Goal: Task Accomplishment & Management: Use online tool/utility

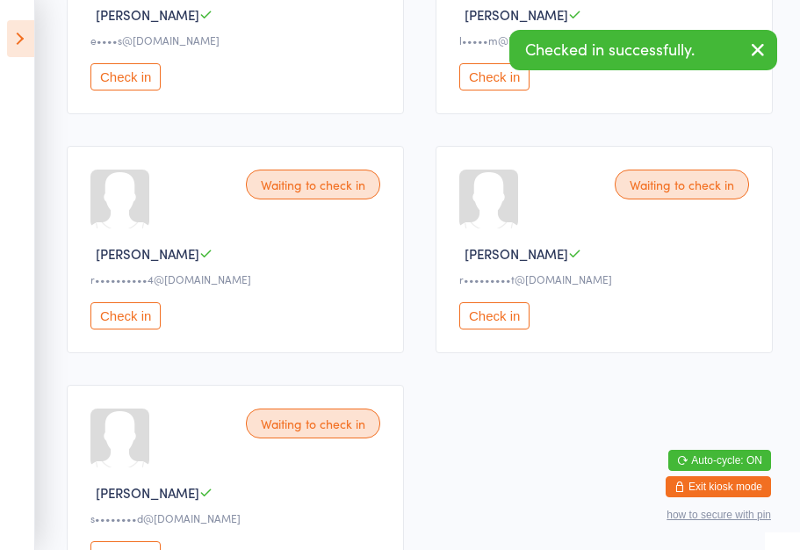
scroll to position [631, 0]
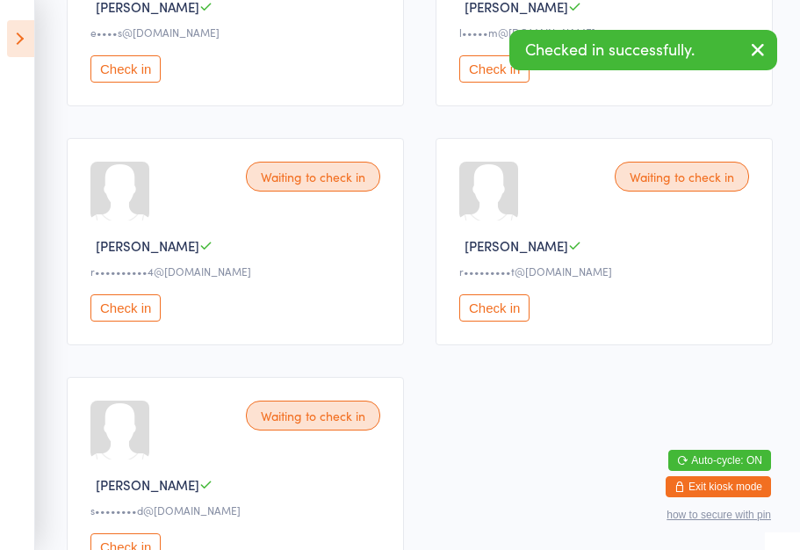
click at [494, 322] on button "Check in" at bounding box center [494, 307] width 70 height 27
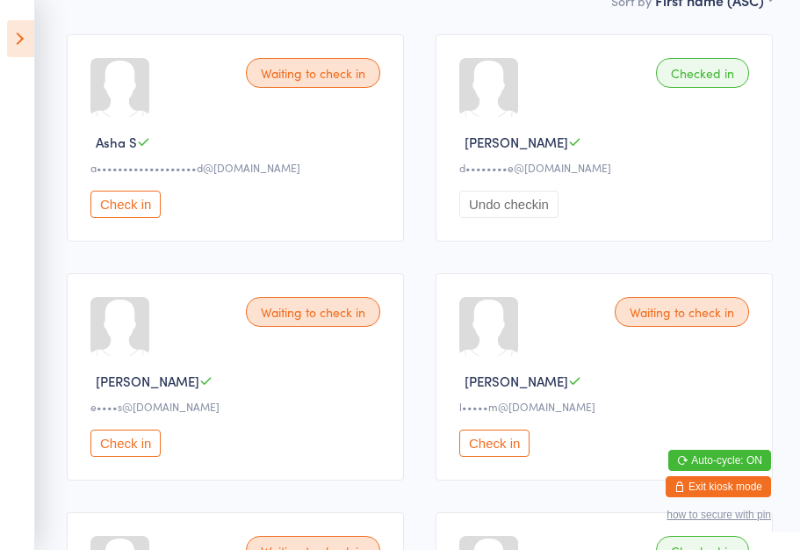
scroll to position [249, 0]
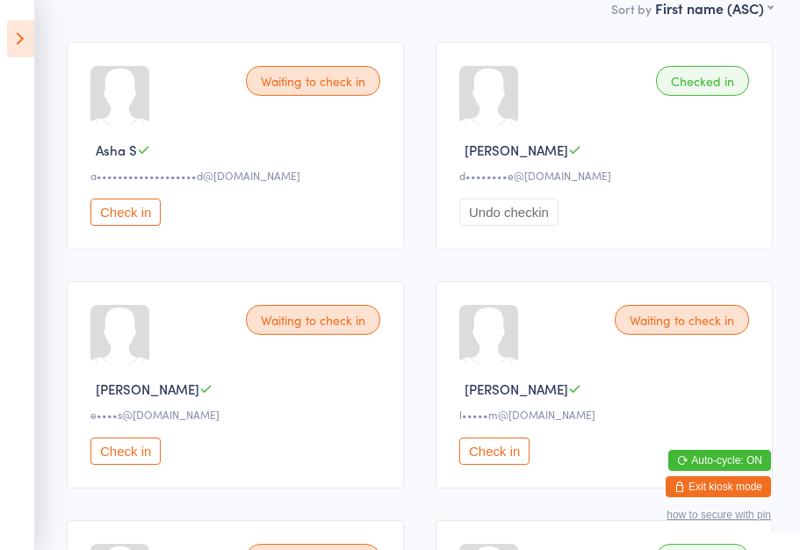
click at [139, 222] on button "Check in" at bounding box center [125, 212] width 70 height 27
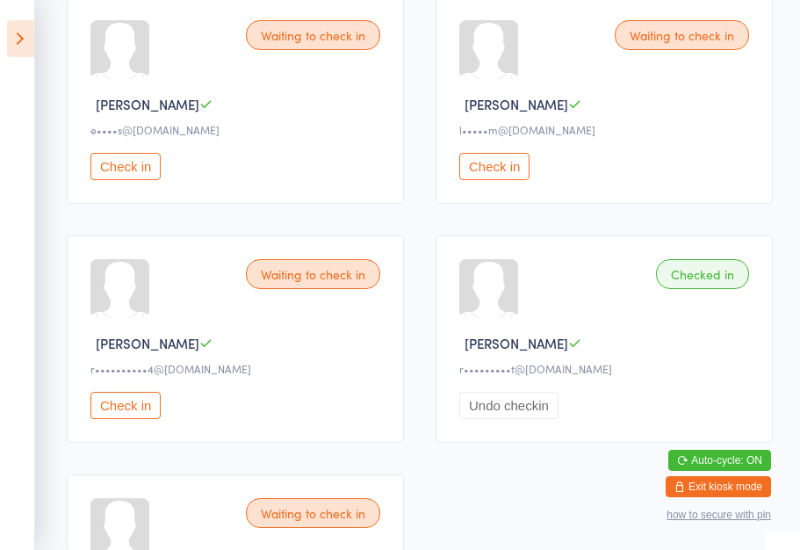
scroll to position [677, 0]
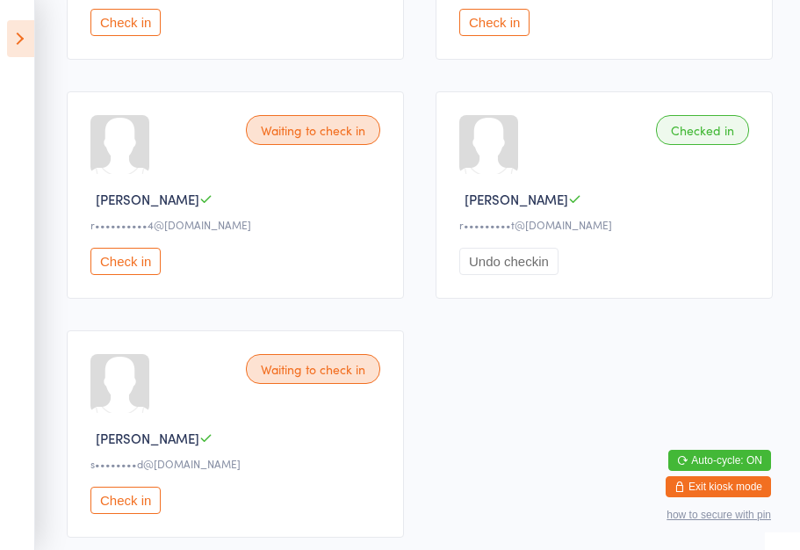
click at [127, 514] on button "Check in" at bounding box center [125, 500] width 70 height 27
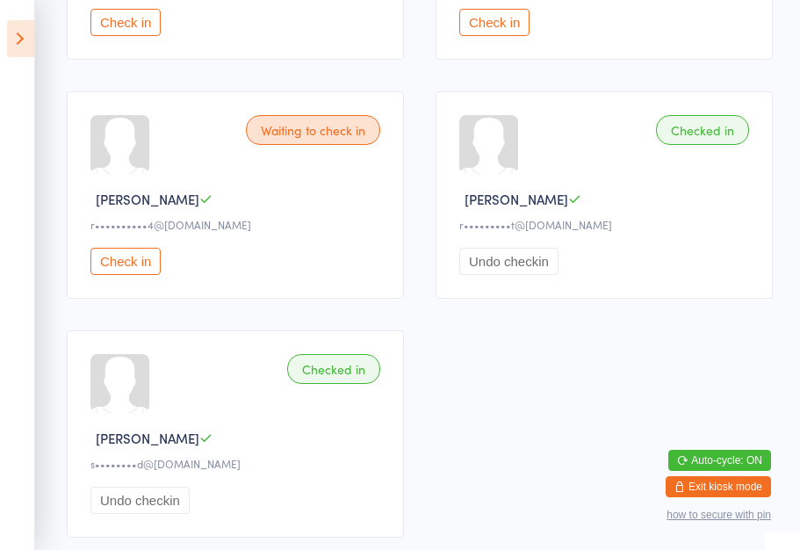
click at [115, 275] on button "Check in" at bounding box center [125, 261] width 70 height 27
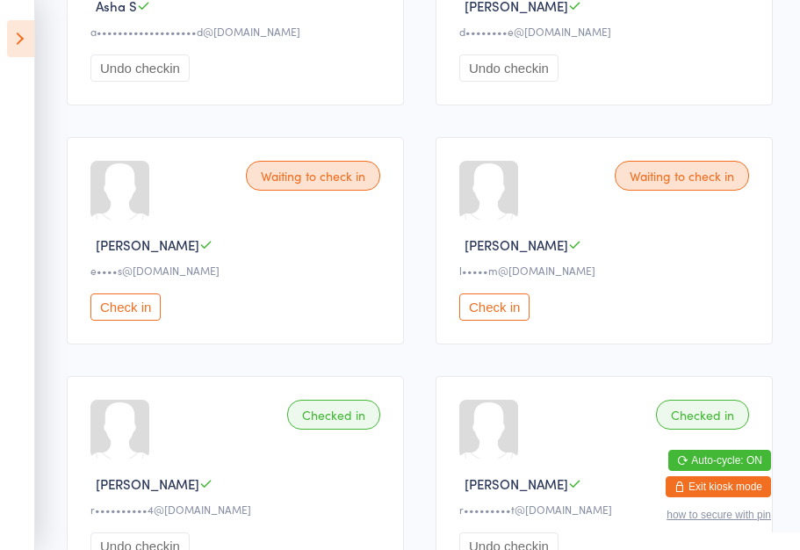
scroll to position [392, 0]
click at [129, 322] on button "Check in" at bounding box center [125, 307] width 70 height 27
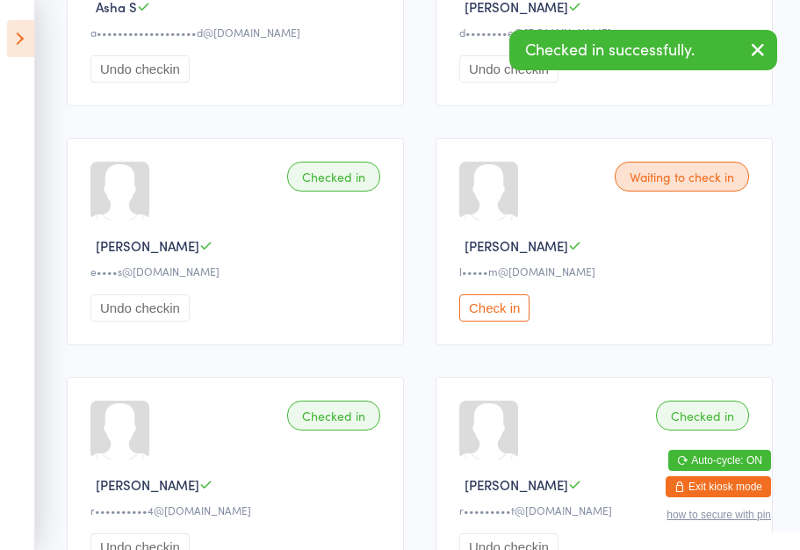
click at [490, 315] on button "Check in" at bounding box center [494, 307] width 70 height 27
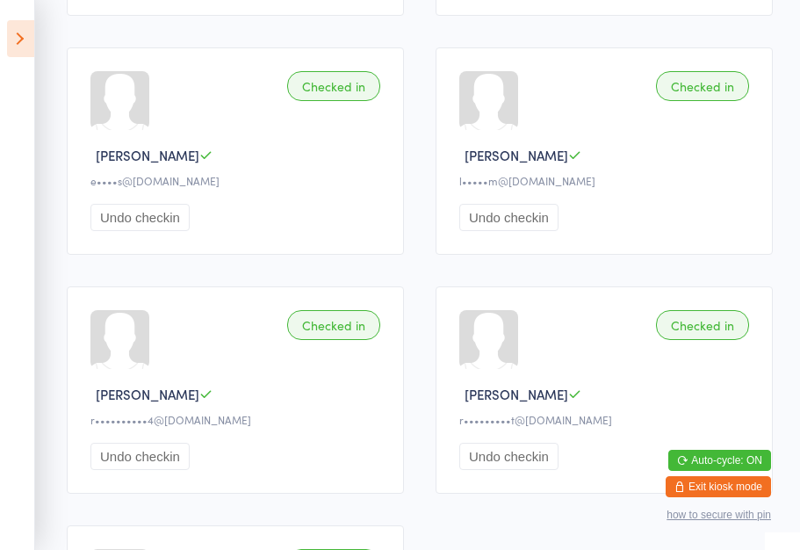
scroll to position [0, 0]
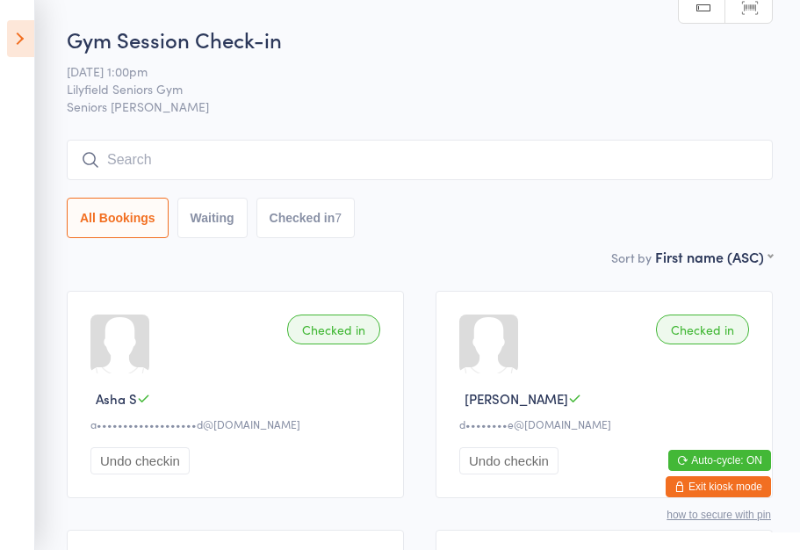
click at [19, 41] on icon at bounding box center [20, 38] width 27 height 37
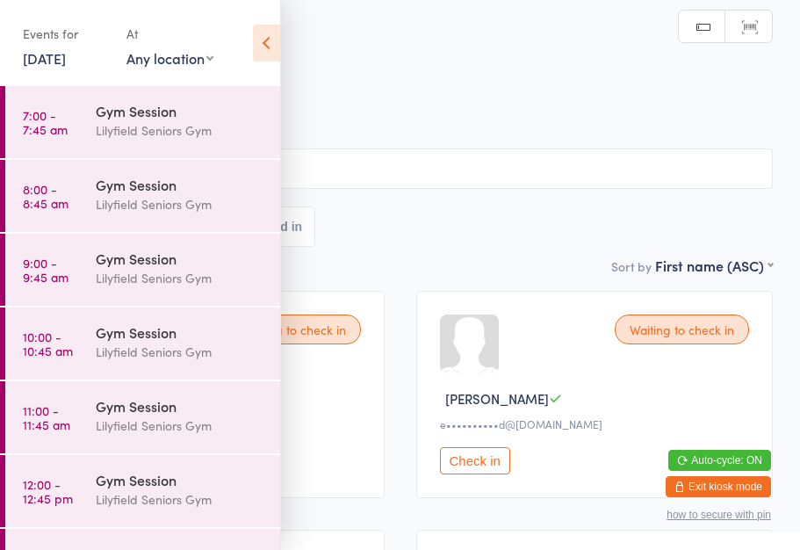
click at [259, 45] on icon at bounding box center [266, 43] width 27 height 37
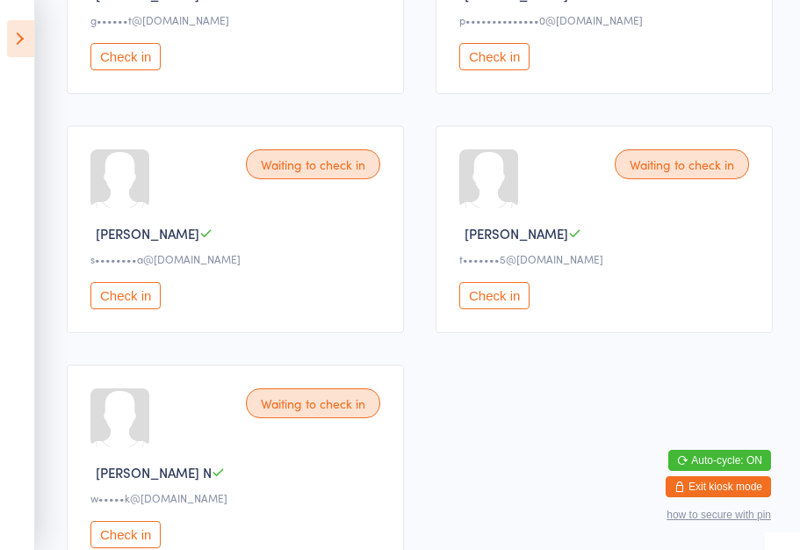
scroll to position [881, 0]
click at [130, 310] on button "Check in" at bounding box center [125, 296] width 70 height 27
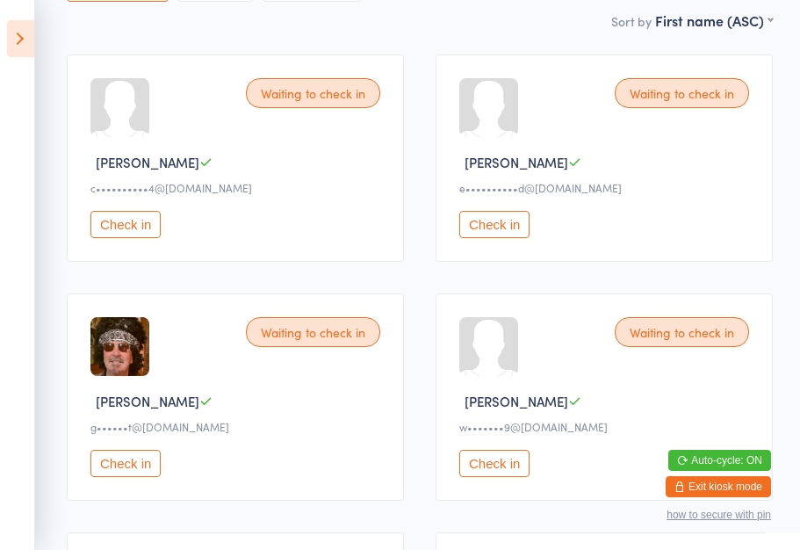
scroll to position [232, 0]
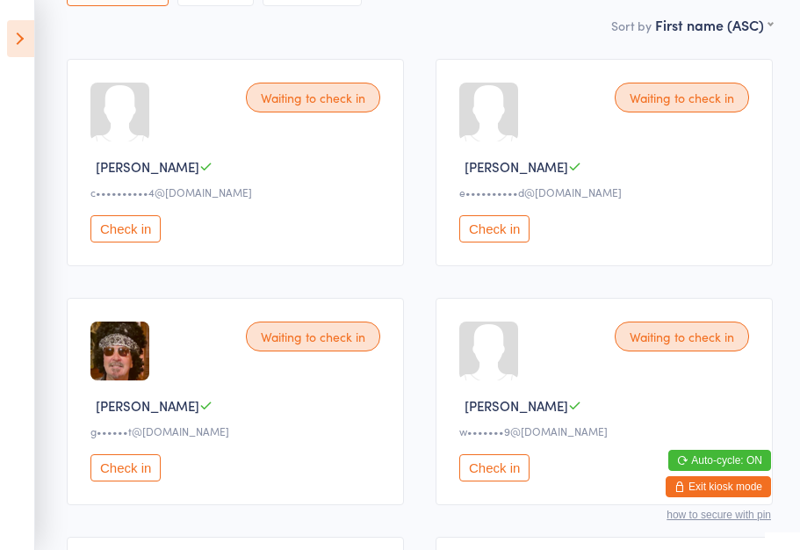
click at [125, 242] on button "Check in" at bounding box center [125, 228] width 70 height 27
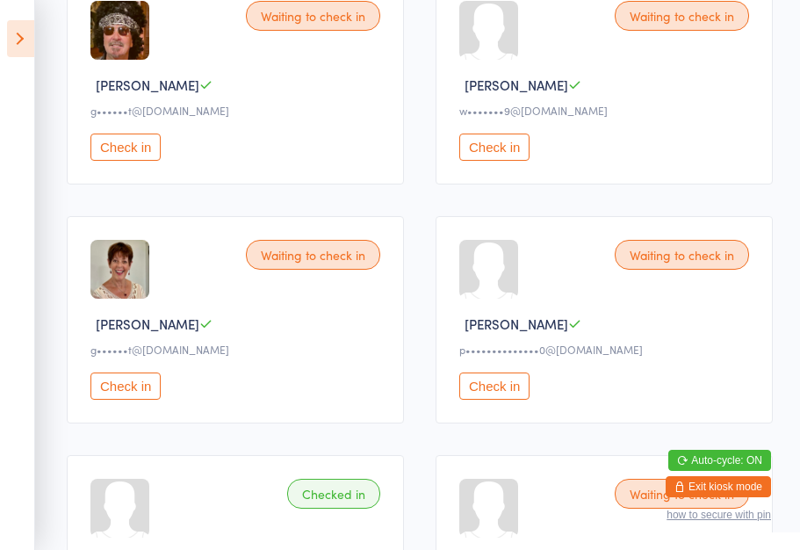
scroll to position [553, 0]
click at [497, 391] on button "Check in" at bounding box center [494, 385] width 70 height 27
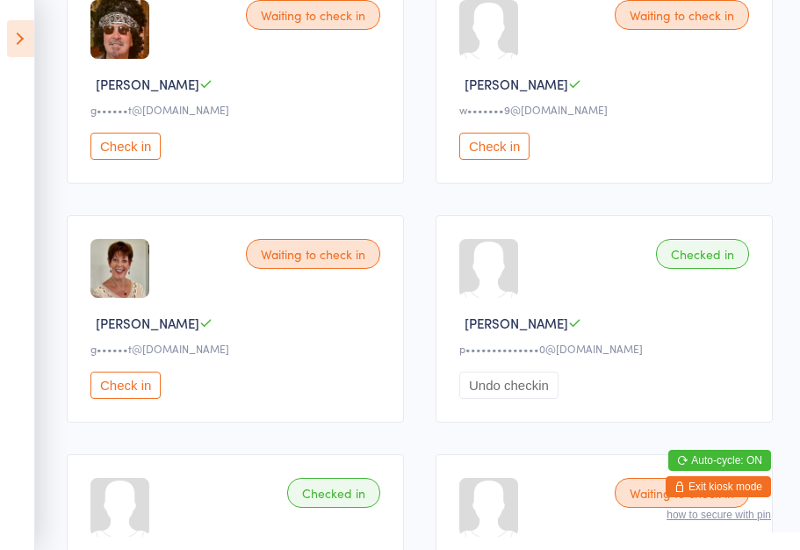
click at [717, 269] on div "Checked in" at bounding box center [702, 254] width 93 height 30
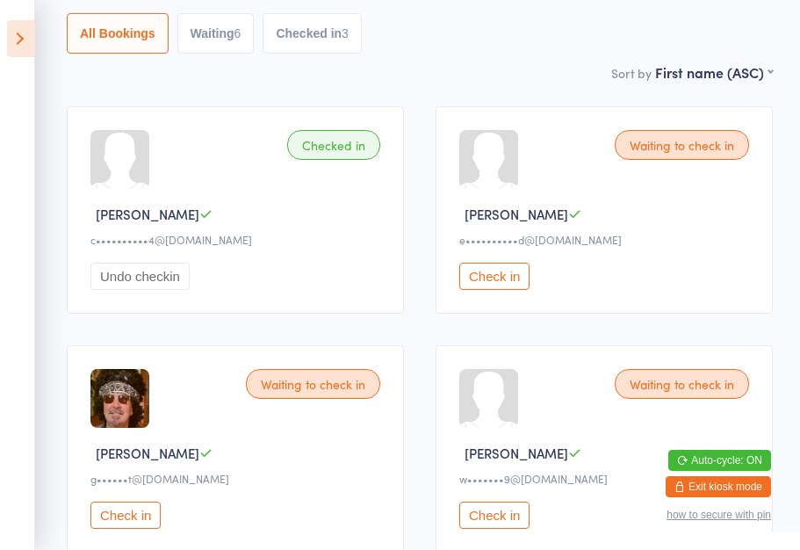
scroll to position [184, 0]
click at [495, 287] on button "Check in" at bounding box center [494, 277] width 70 height 27
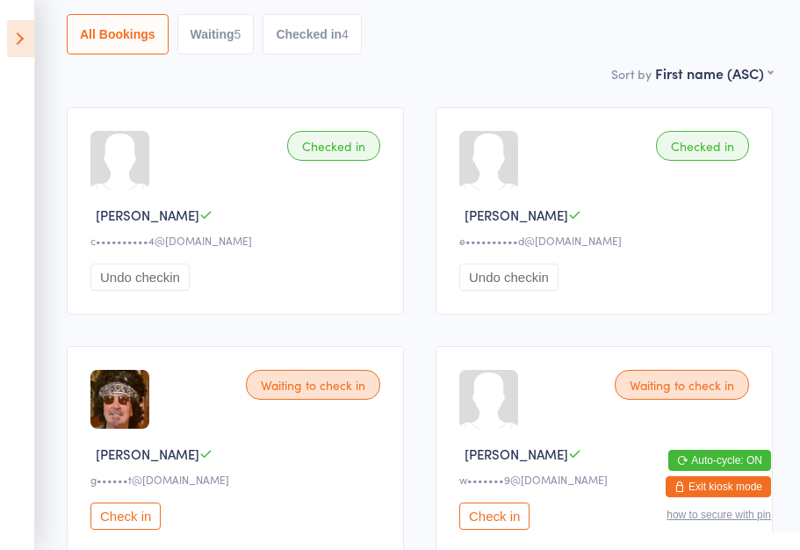
click at [115, 529] on button "Check in" at bounding box center [125, 516] width 70 height 27
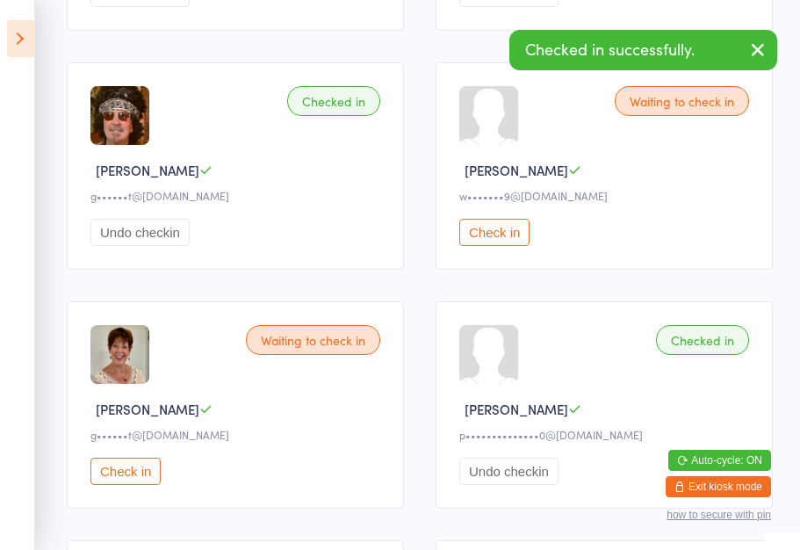
scroll to position [468, 0]
click at [125, 484] on button "Check in" at bounding box center [125, 470] width 70 height 27
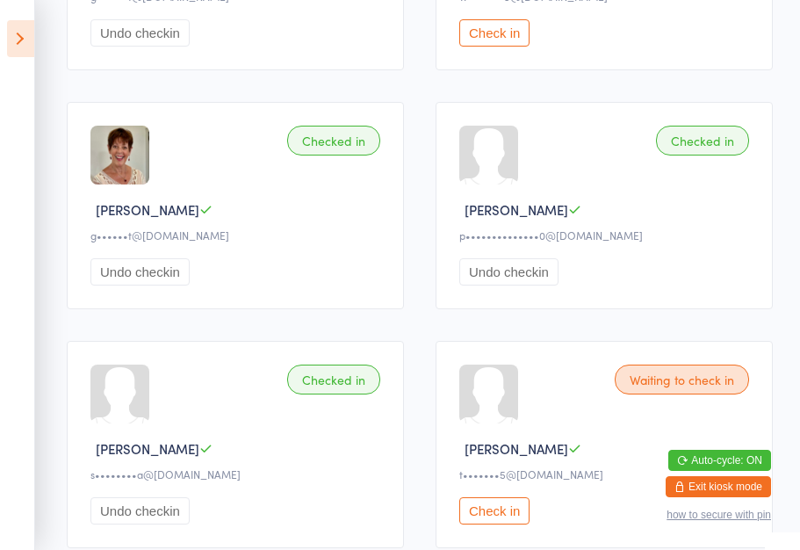
scroll to position [676, 0]
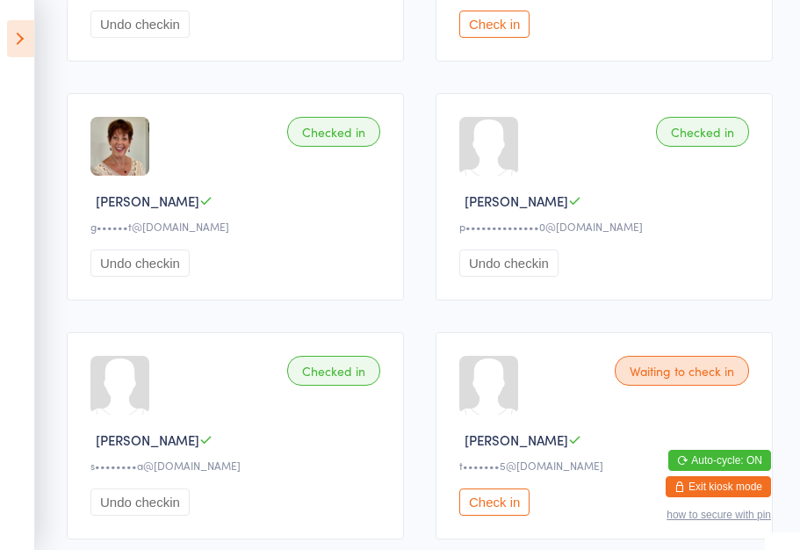
click at [13, 39] on icon at bounding box center [20, 38] width 27 height 37
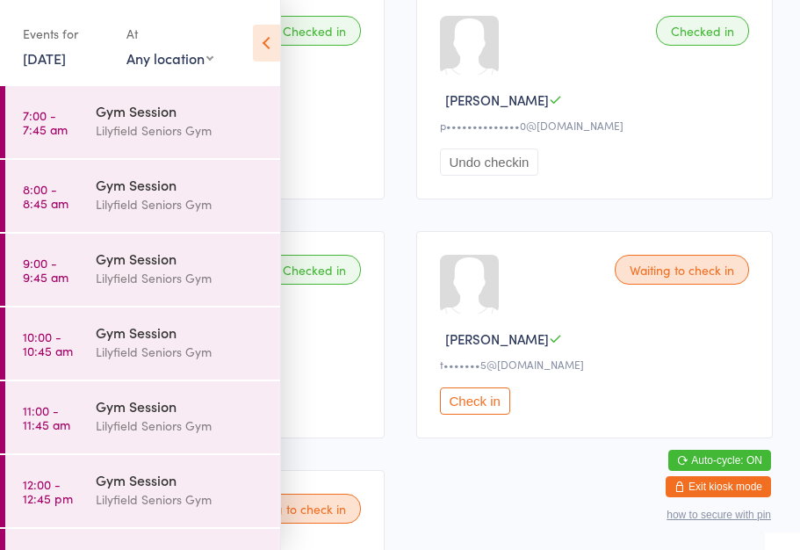
scroll to position [799, 0]
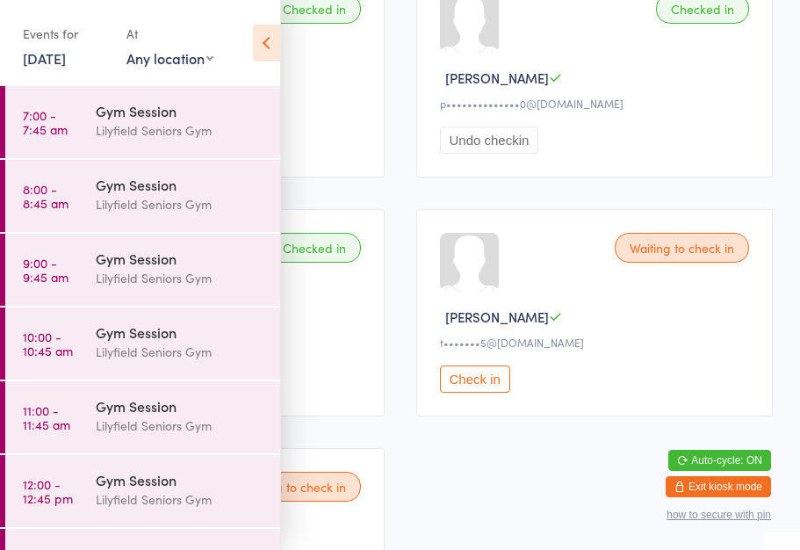
click at [363, 350] on div "s••••••••a@[DOMAIN_NAME]" at bounding box center [208, 342] width 315 height 15
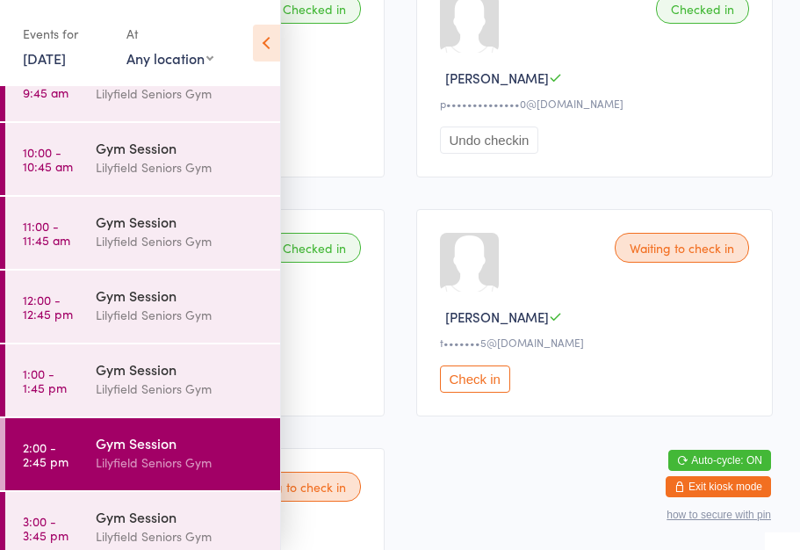
scroll to position [184, 0]
click at [138, 516] on div "Gym Session" at bounding box center [181, 517] width 170 height 19
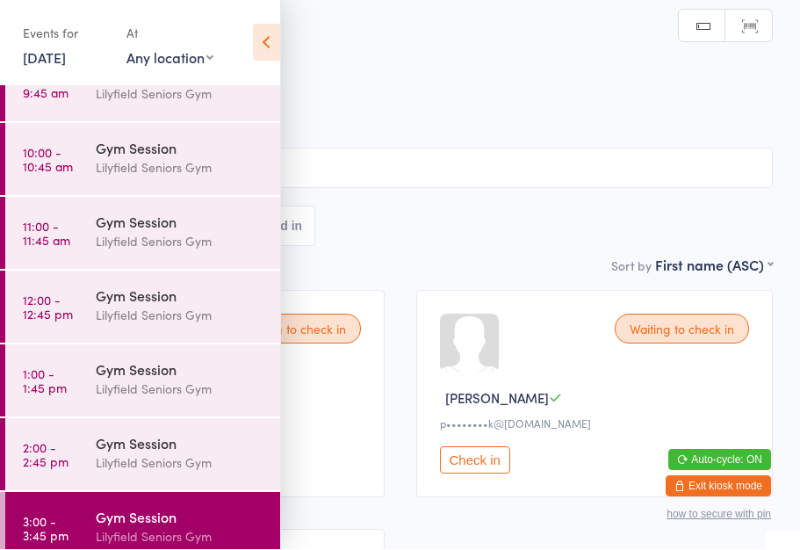
click at [255, 54] on icon at bounding box center [266, 43] width 27 height 37
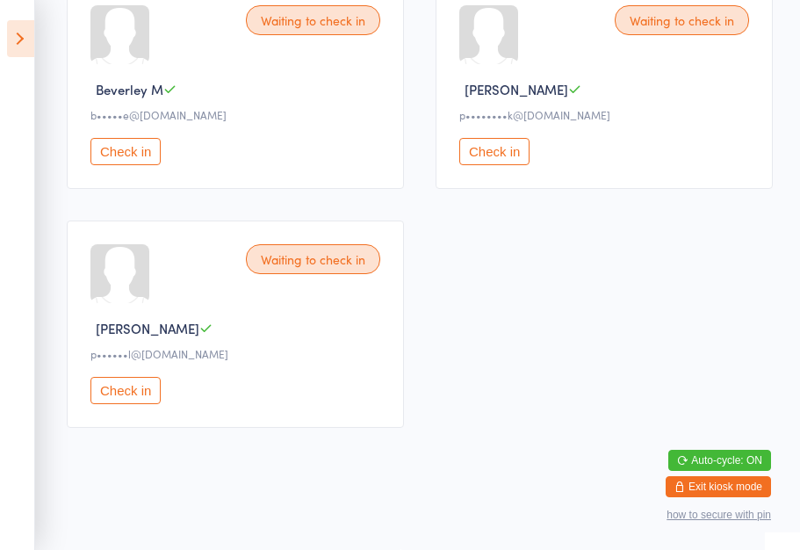
scroll to position [318, 0]
click at [154, 148] on button "Check in" at bounding box center [125, 151] width 70 height 27
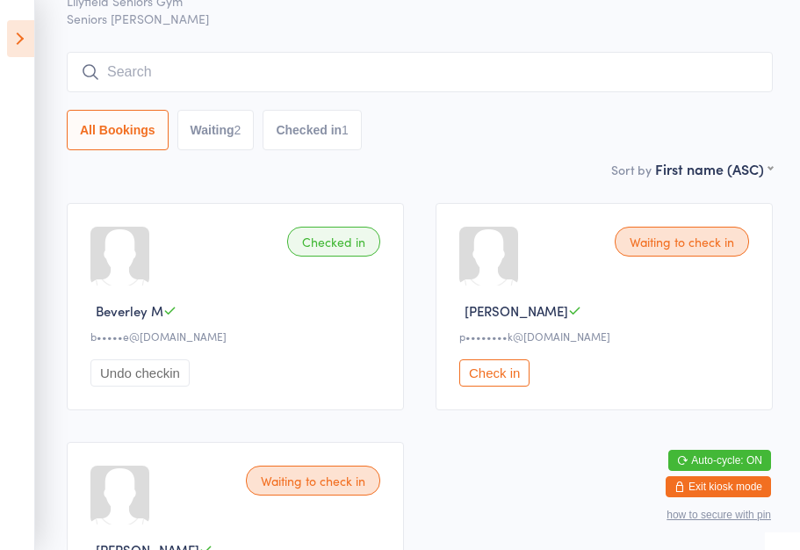
scroll to position [0, 0]
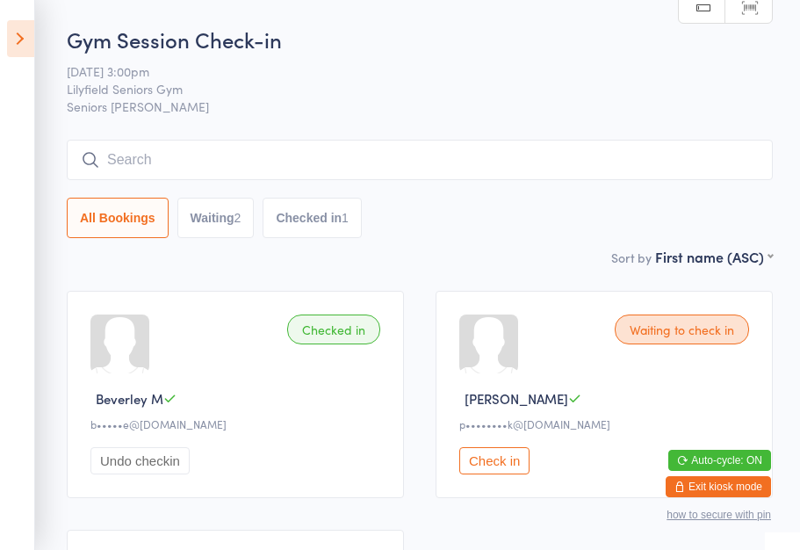
click at [499, 472] on button "Check in" at bounding box center [494, 460] width 70 height 27
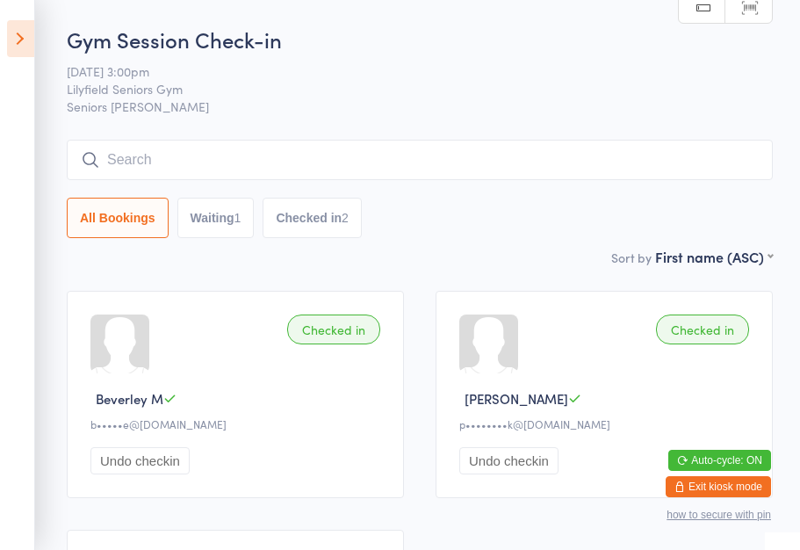
click at [216, 213] on button "Waiting 1" at bounding box center [215, 218] width 77 height 40
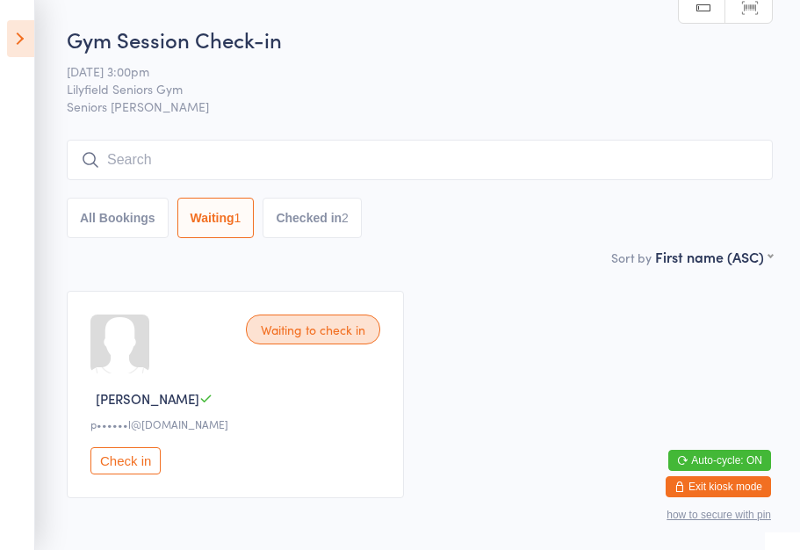
click at [148, 450] on div "Waiting to check in [PERSON_NAME] p••••••l@[DOMAIN_NAME] Check in" at bounding box center [235, 394] width 337 height 207
click at [133, 462] on button "Check in" at bounding box center [125, 460] width 70 height 27
click at [328, 210] on button "Checked in 2" at bounding box center [312, 218] width 99 height 40
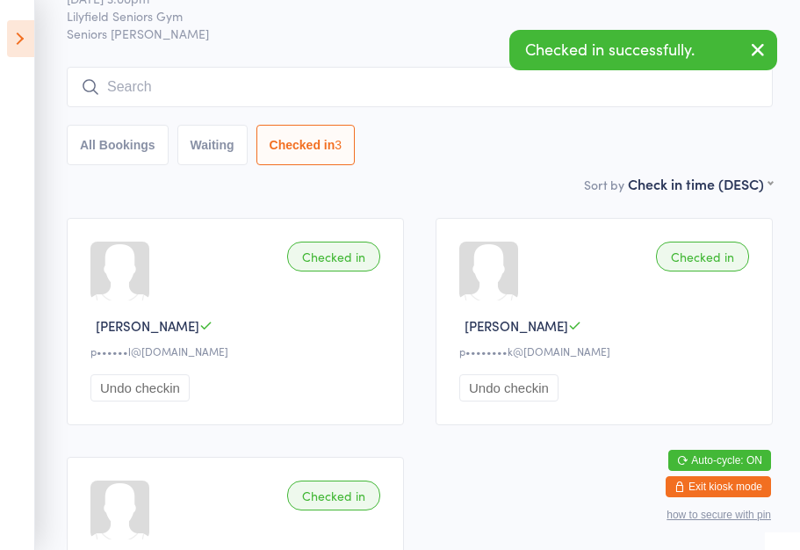
scroll to position [153, 0]
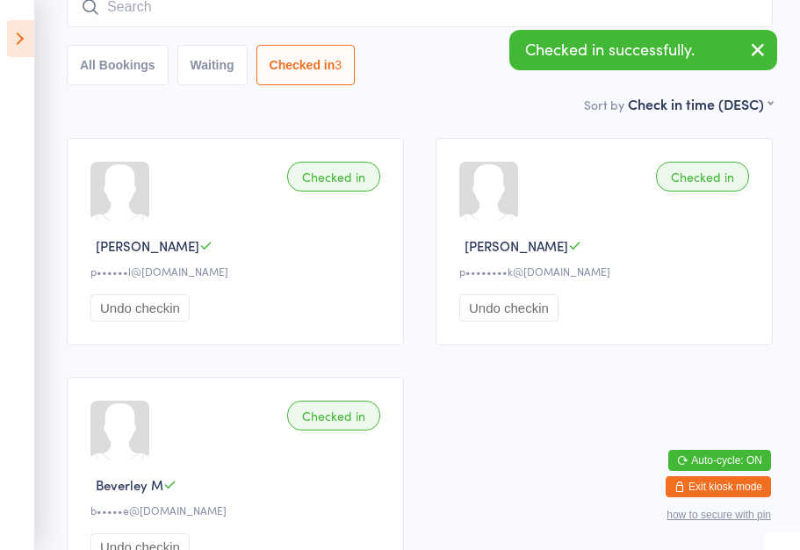
click at [17, 21] on icon at bounding box center [20, 38] width 27 height 37
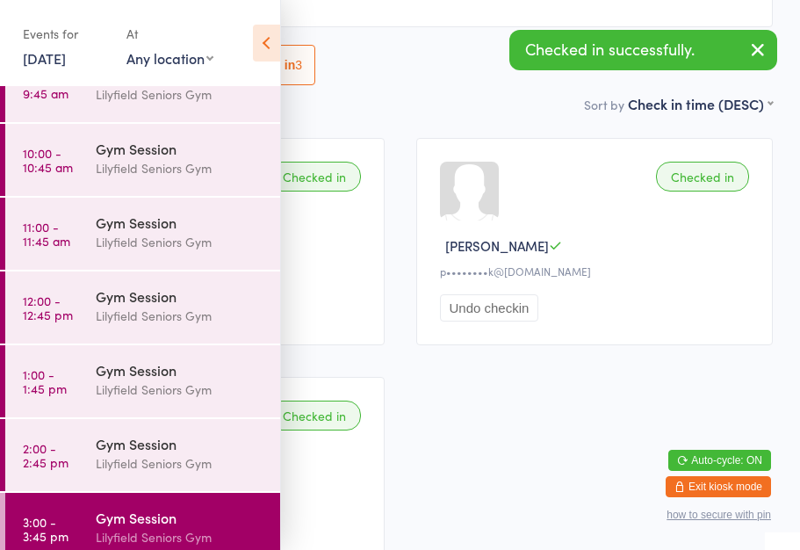
click at [210, 444] on div "Gym Session" at bounding box center [181, 443] width 170 height 19
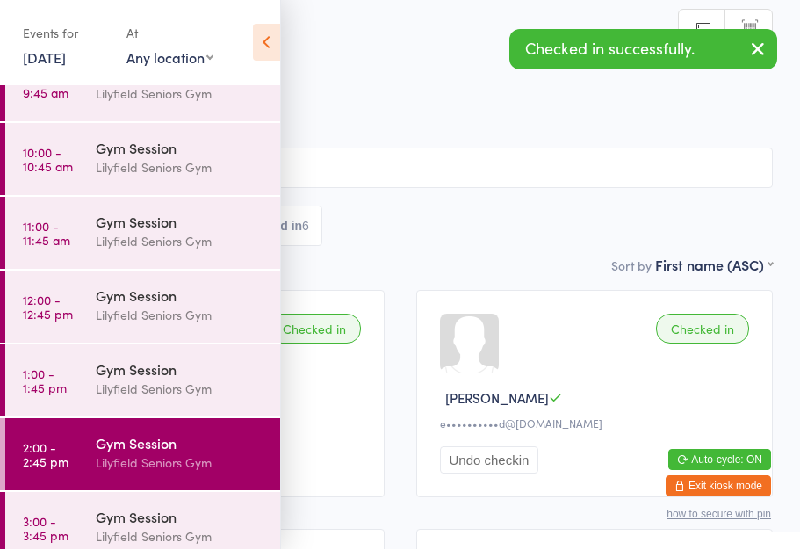
click at [265, 38] on icon at bounding box center [266, 43] width 27 height 37
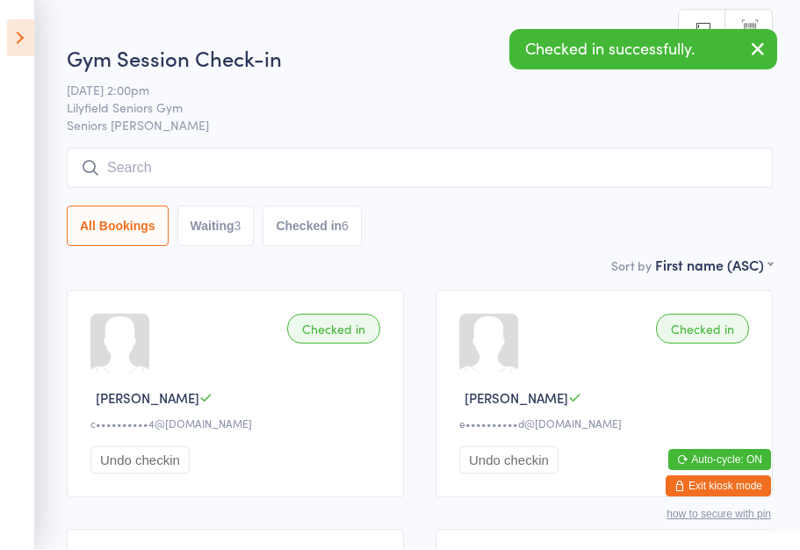
click at [212, 231] on button "Waiting 3" at bounding box center [215, 226] width 77 height 40
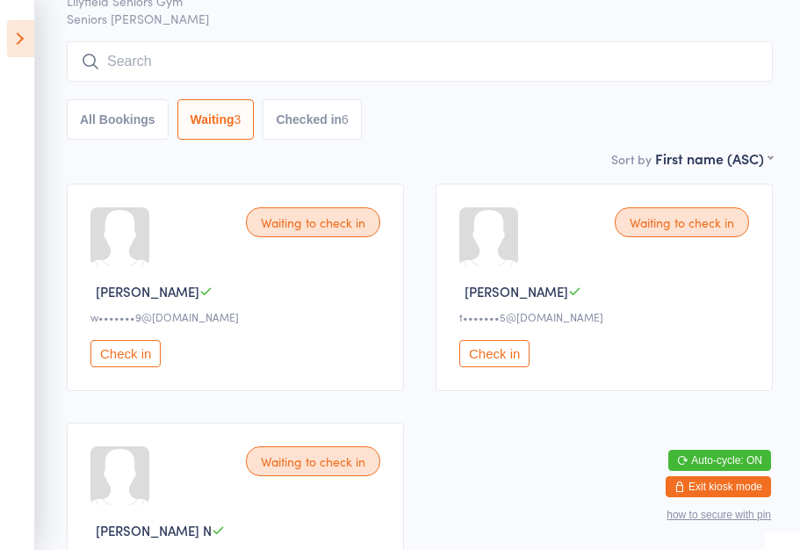
scroll to position [177, 0]
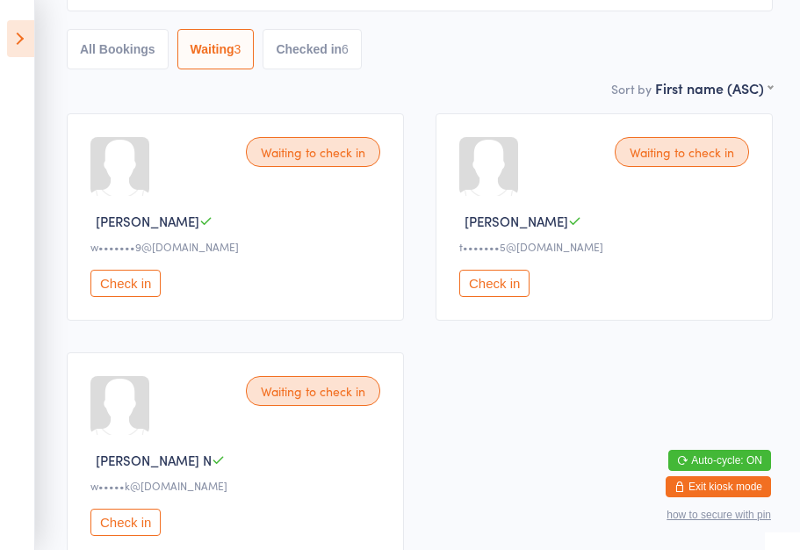
click at [134, 295] on button "Check in" at bounding box center [125, 283] width 70 height 27
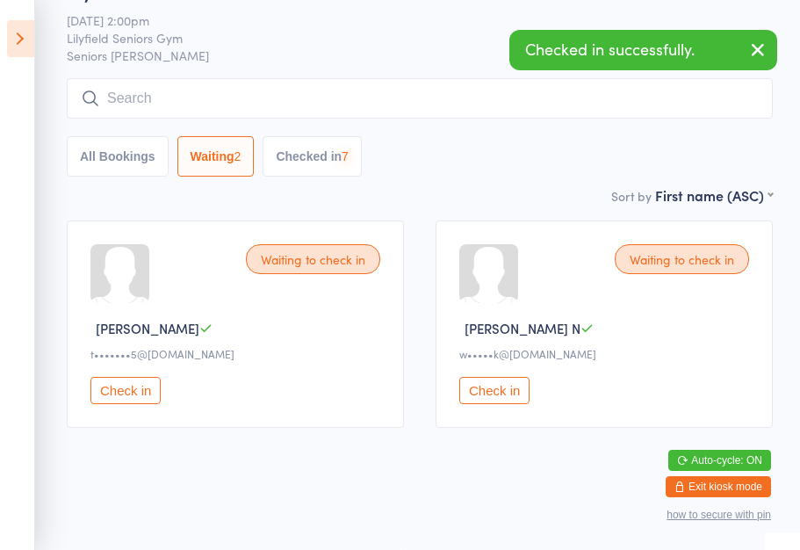
scroll to position [75, 0]
click at [140, 387] on button "Check in" at bounding box center [125, 390] width 70 height 27
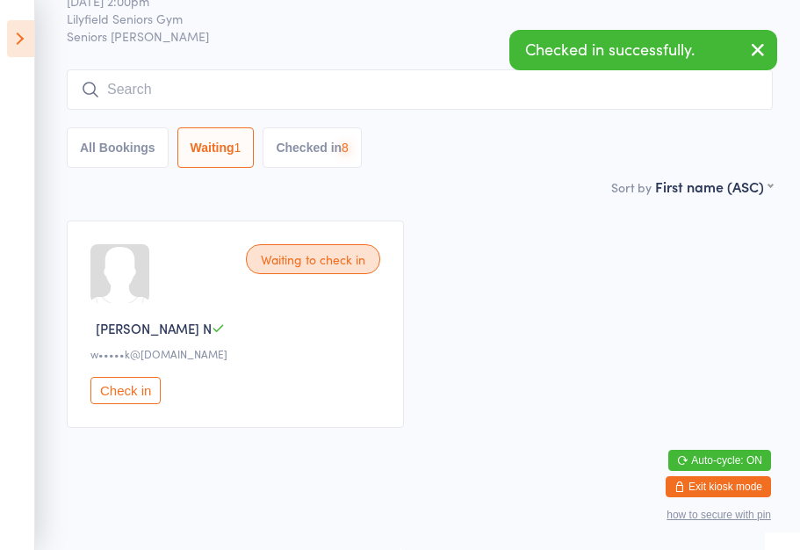
click at [134, 390] on button "Check in" at bounding box center [125, 390] width 70 height 27
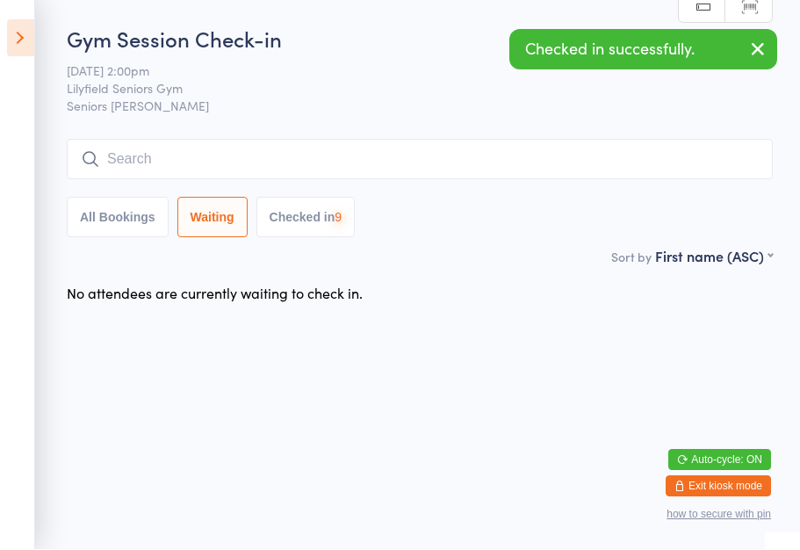
click at [24, 27] on icon at bounding box center [20, 38] width 27 height 37
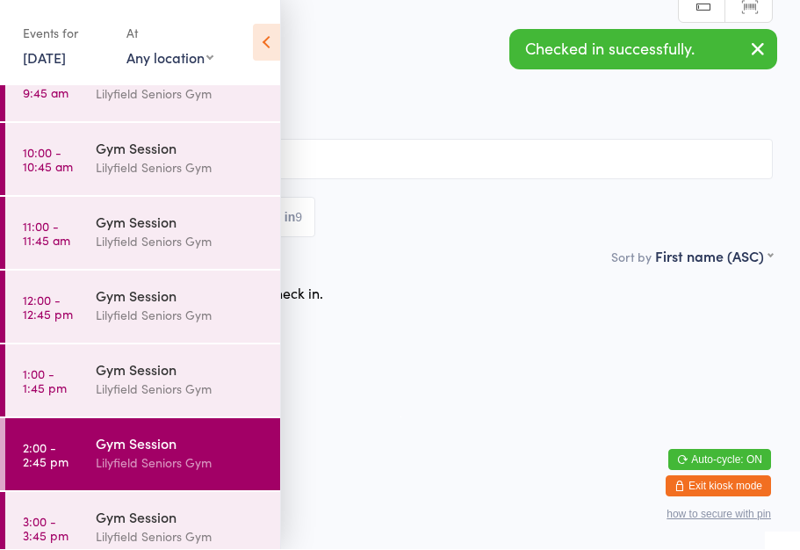
click at [150, 366] on div "Gym Session" at bounding box center [181, 369] width 170 height 19
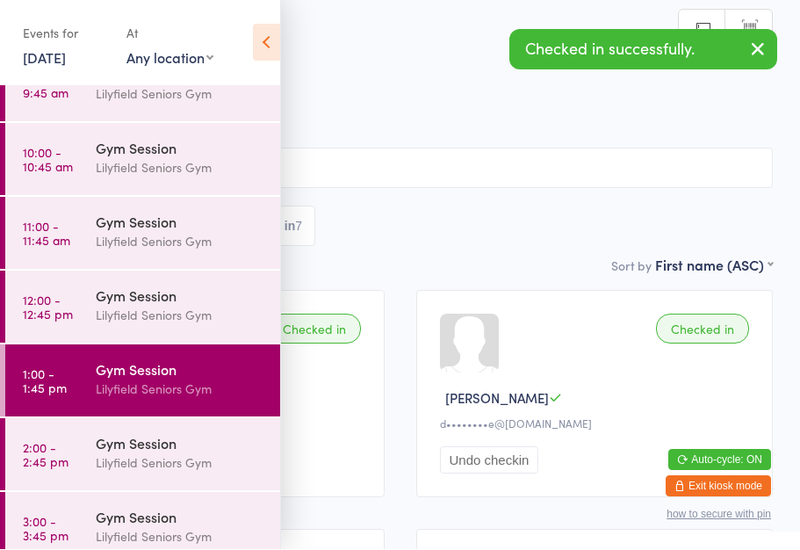
click at [263, 50] on icon at bounding box center [266, 43] width 27 height 37
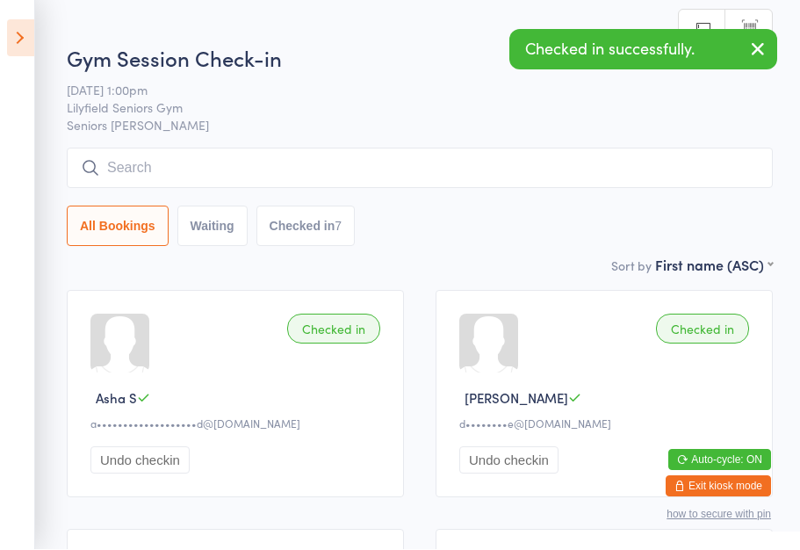
click at [33, 33] on icon at bounding box center [20, 38] width 27 height 37
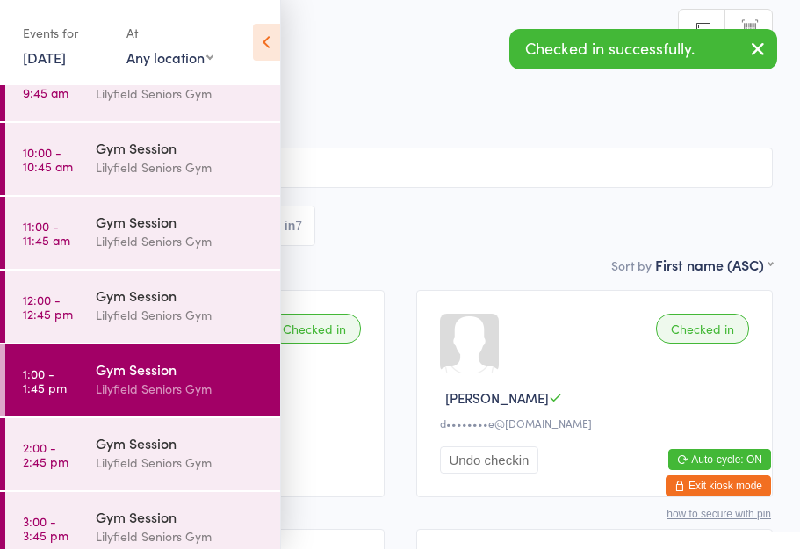
click at [126, 509] on div "Gym Session" at bounding box center [181, 517] width 170 height 19
